Goal: Information Seeking & Learning: Compare options

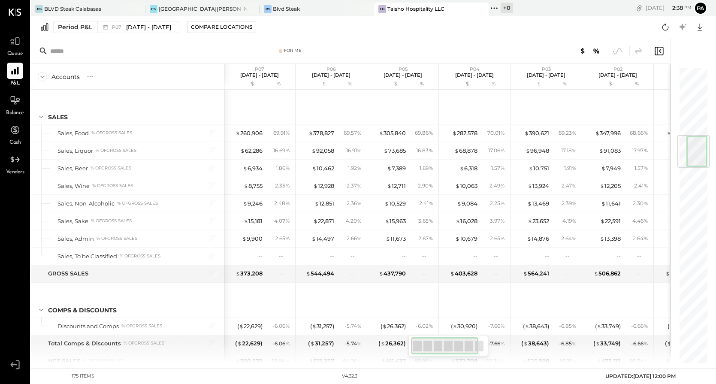
scroll to position [573, 0]
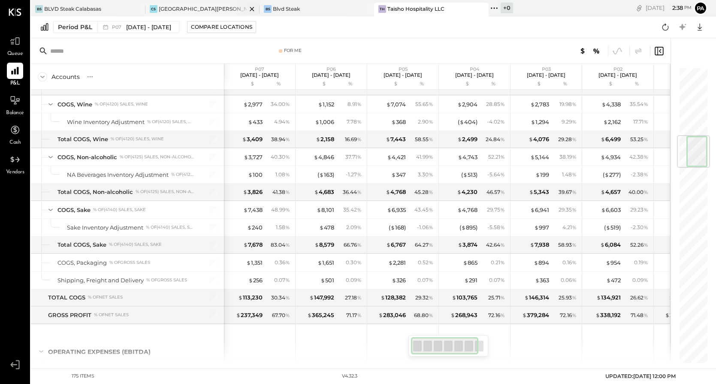
click at [181, 9] on div "[GEOGRAPHIC_DATA][PERSON_NAME]" at bounding box center [203, 8] width 88 height 7
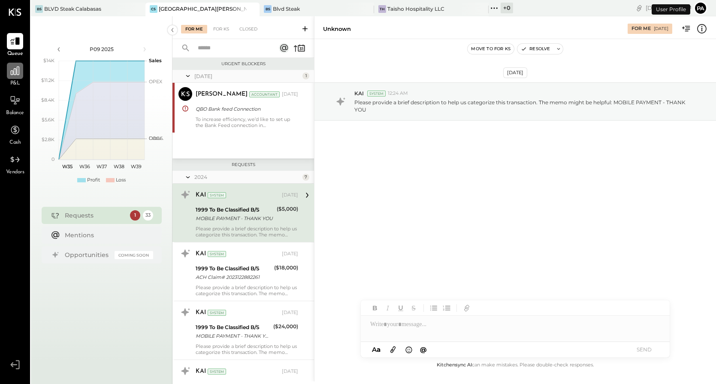
click at [18, 69] on icon at bounding box center [14, 70] width 11 height 11
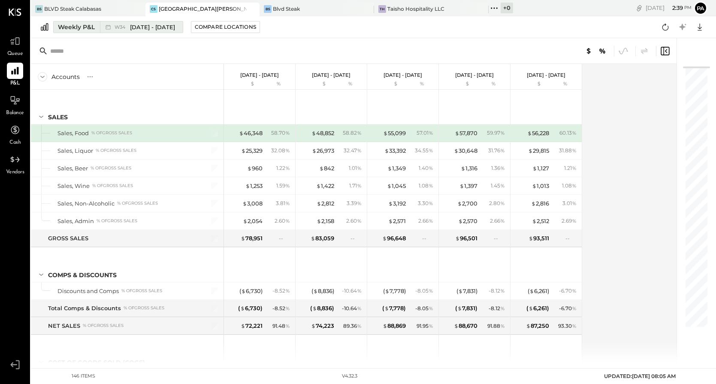
click at [90, 29] on div "Weekly P&L" at bounding box center [76, 27] width 37 height 9
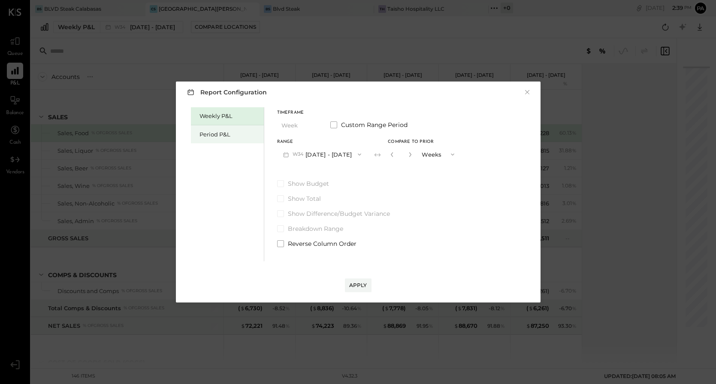
click at [221, 137] on div "Period P&L" at bounding box center [229, 134] width 60 height 8
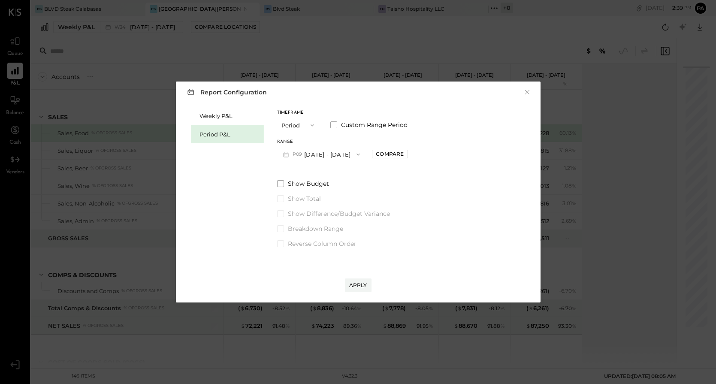
click at [319, 153] on button "P09 [DATE] - [DATE]" at bounding box center [321, 154] width 89 height 16
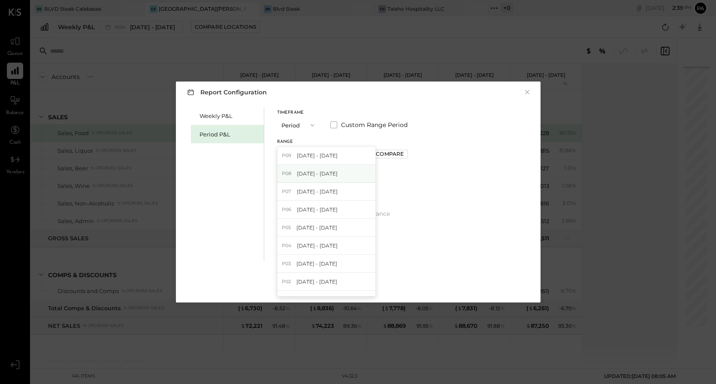
click at [315, 176] on span "[DATE] - [DATE]" at bounding box center [317, 173] width 41 height 7
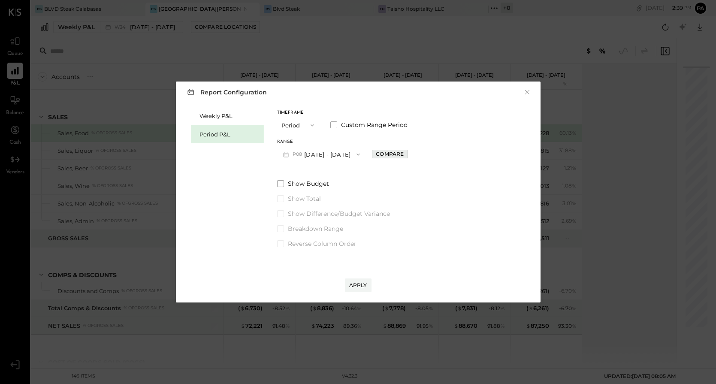
click at [396, 153] on div "Compare" at bounding box center [390, 153] width 28 height 7
click at [411, 156] on icon "button" at bounding box center [408, 154] width 5 height 5
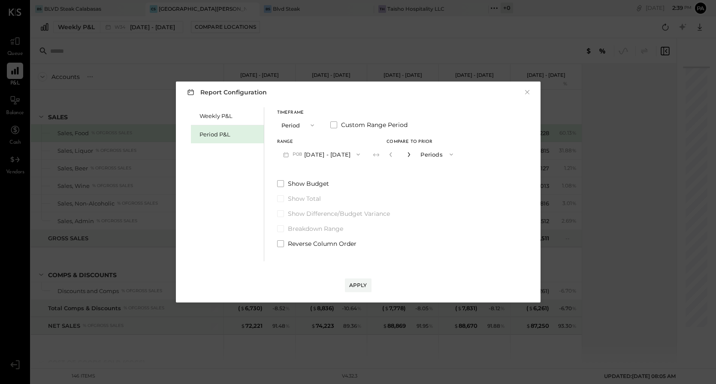
click at [411, 156] on icon "button" at bounding box center [408, 154] width 5 height 5
type input "*"
click at [363, 285] on div "Apply" at bounding box center [358, 284] width 18 height 7
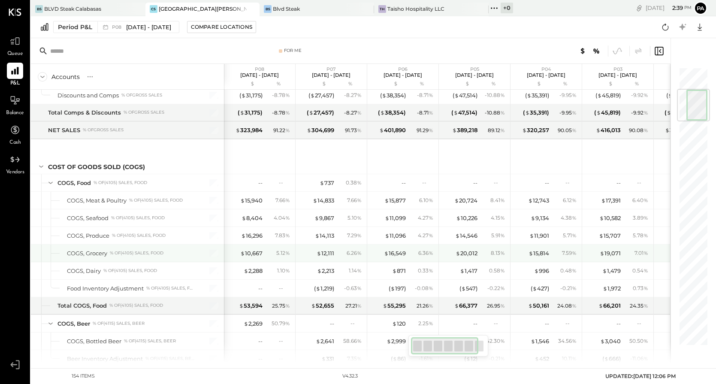
scroll to position [196, 0]
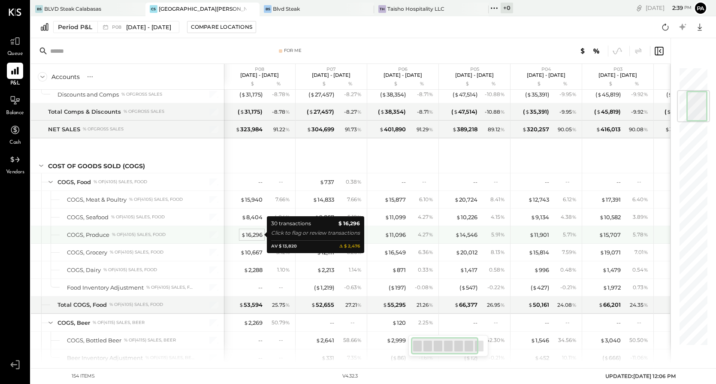
click at [250, 235] on div "$ 16,296" at bounding box center [251, 235] width 21 height 8
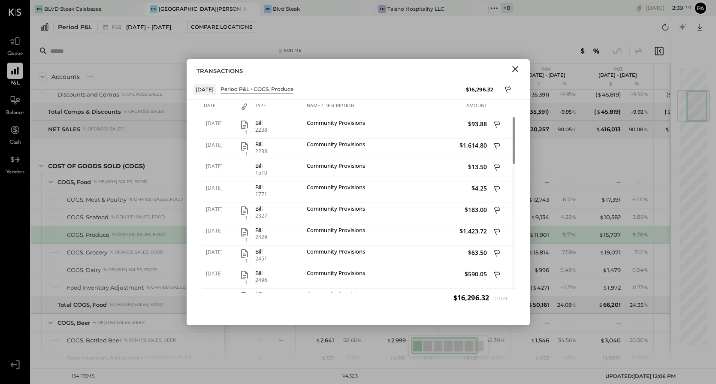
click at [516, 70] on icon "Close" at bounding box center [515, 69] width 6 height 6
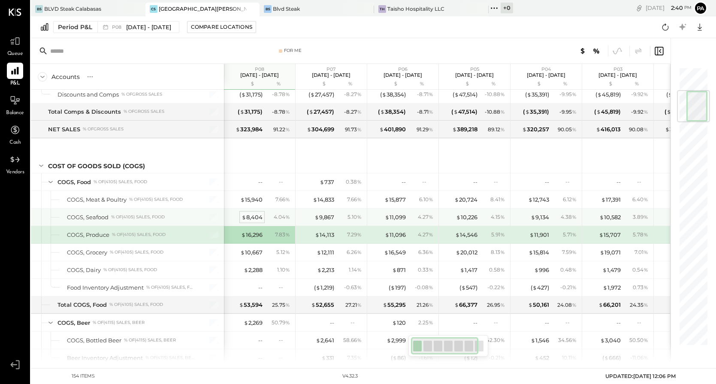
click at [251, 216] on div "$ 8,404" at bounding box center [251, 217] width 21 height 8
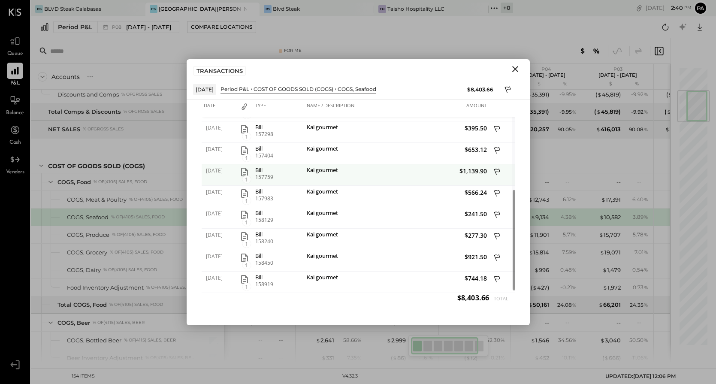
click at [241, 172] on icon "button" at bounding box center [244, 172] width 7 height 9
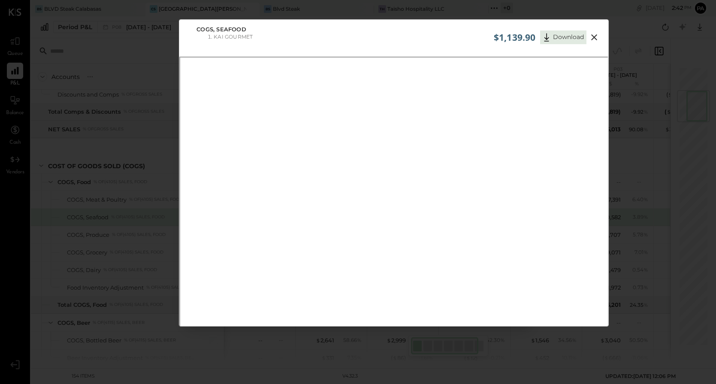
click at [593, 36] on icon at bounding box center [594, 37] width 10 height 10
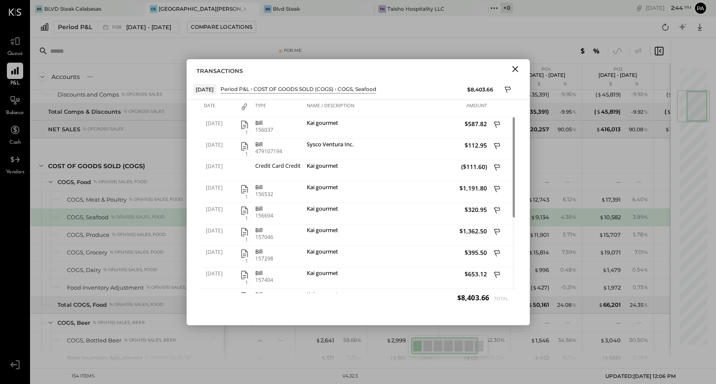
click at [514, 69] on icon "Close" at bounding box center [515, 69] width 10 height 10
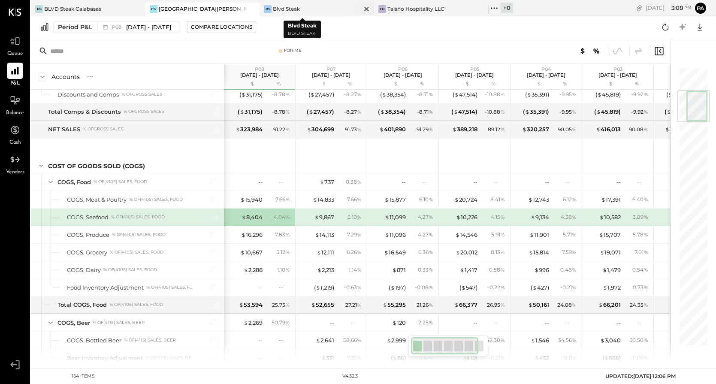
click at [280, 9] on div "Blvd Steak" at bounding box center [286, 8] width 27 height 7
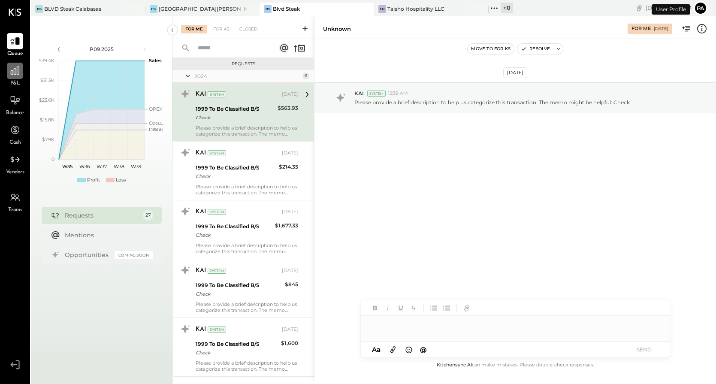
click at [15, 74] on icon at bounding box center [14, 70] width 11 height 11
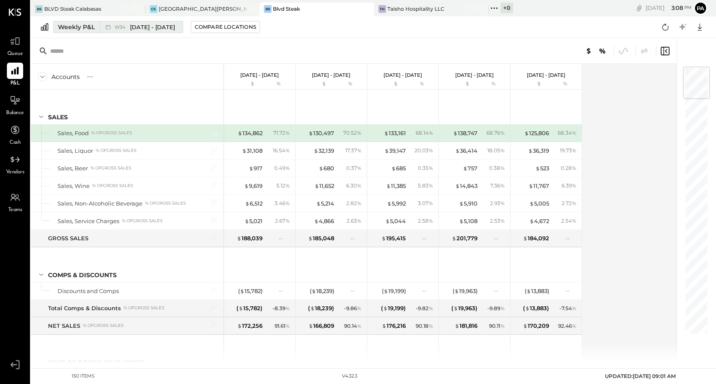
click at [84, 29] on div "Weekly P&L" at bounding box center [76, 27] width 37 height 9
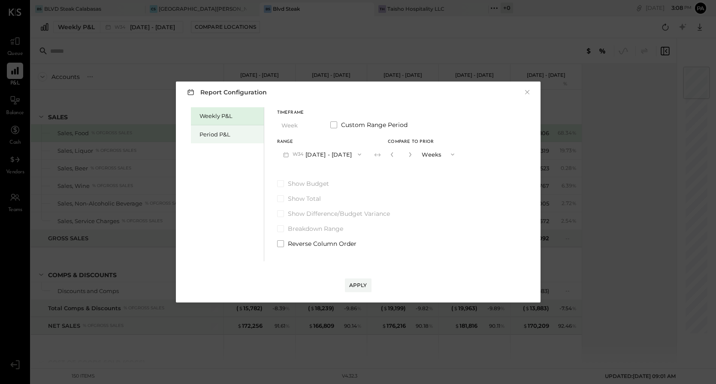
click at [214, 135] on div "Period P&L" at bounding box center [229, 134] width 60 height 8
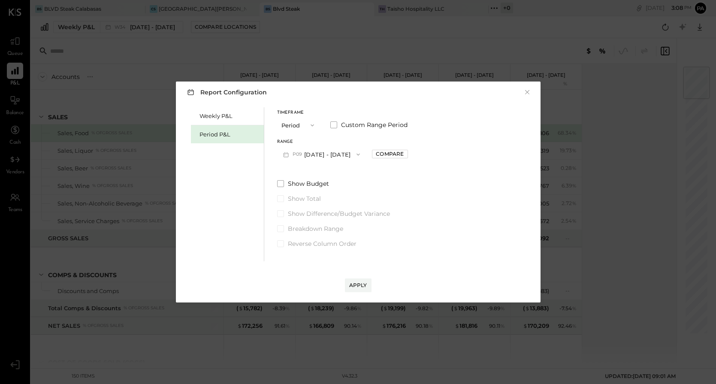
click at [316, 151] on button "P09 [DATE] - [DATE]" at bounding box center [321, 154] width 89 height 16
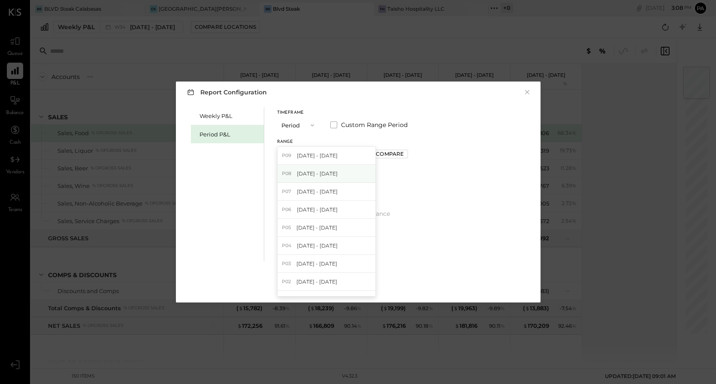
click at [321, 177] on div "P08 [DATE] - [DATE]" at bounding box center [326, 174] width 98 height 18
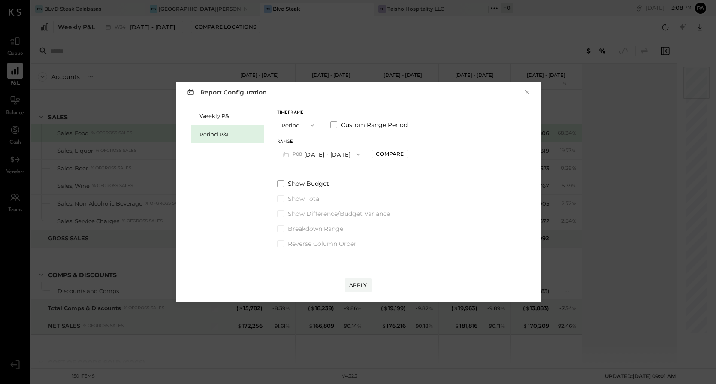
click at [312, 153] on button "P08 [DATE] - [DATE]" at bounding box center [321, 154] width 89 height 16
click at [454, 184] on div "Weekly P&L Period P&L Timeframe Period Custom Range Period Range P08 [DATE] - […" at bounding box center [357, 183] width 347 height 156
click at [403, 156] on div "Compare" at bounding box center [390, 153] width 28 height 7
click at [410, 155] on icon "button" at bounding box center [409, 154] width 2 height 5
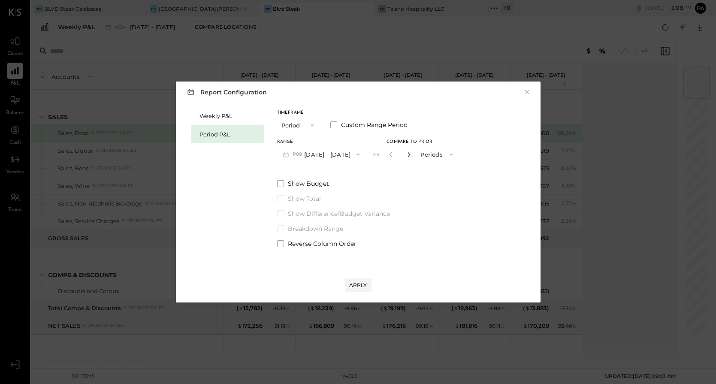
click at [410, 155] on icon "button" at bounding box center [409, 154] width 2 height 5
type input "*"
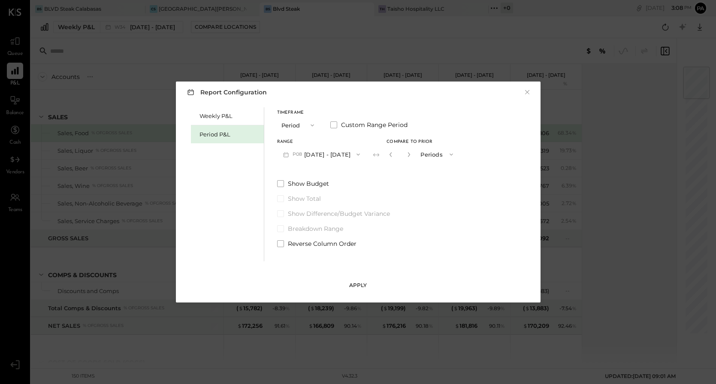
click at [359, 283] on div "Apply" at bounding box center [358, 284] width 18 height 7
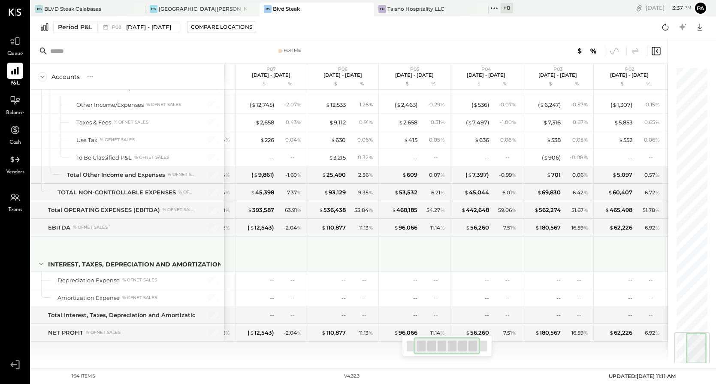
scroll to position [0, 74]
